Goal: Task Accomplishment & Management: Manage account settings

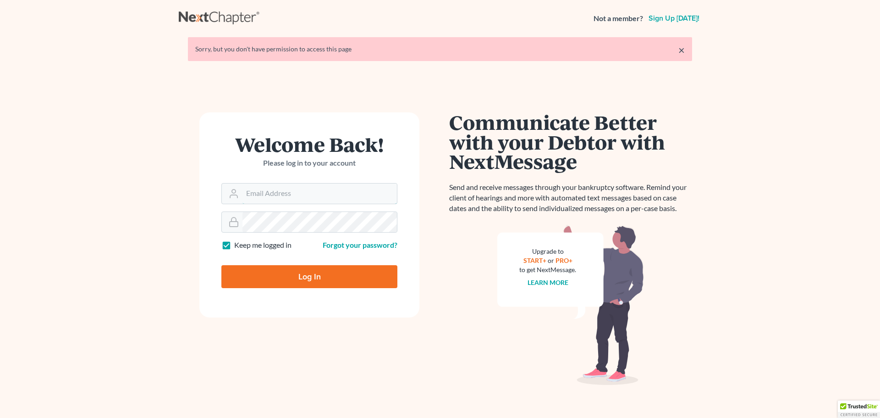
type input "[EMAIL_ADDRESS][DOMAIN_NAME]"
click at [321, 261] on input "Log In" at bounding box center [309, 276] width 176 height 23
type input "Thinking..."
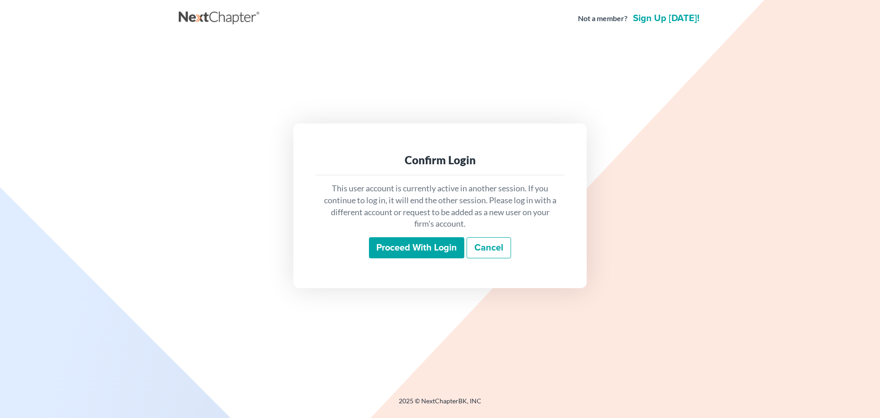
click at [421, 253] on input "Proceed with login" at bounding box center [416, 247] width 95 height 21
